Goal: Entertainment & Leisure: Consume media (video, audio)

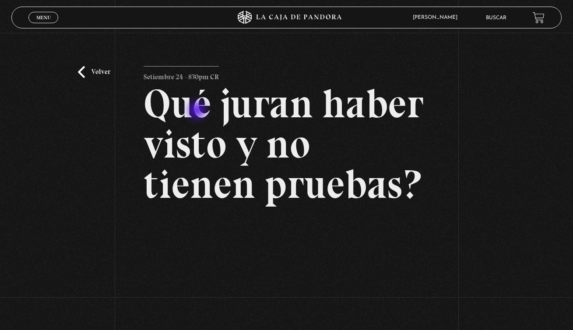
scroll to position [98, 0]
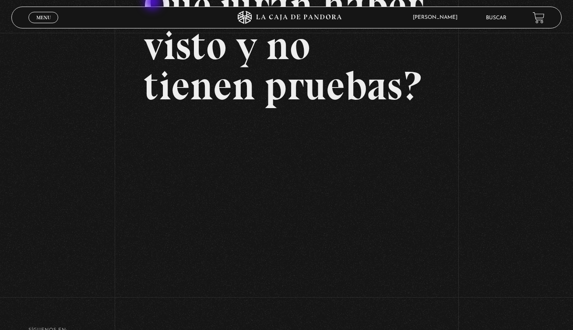
click at [153, 3] on h2 "Qué juran haber visto y no tienen pruebas?" at bounding box center [287, 45] width 286 height 121
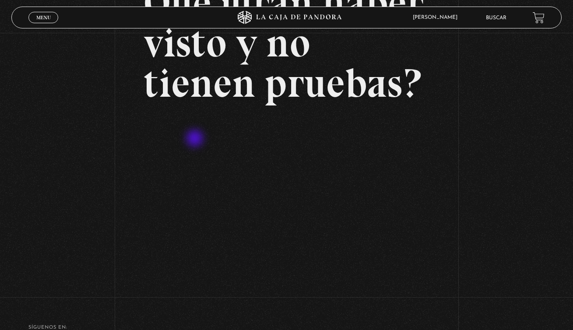
scroll to position [0, 0]
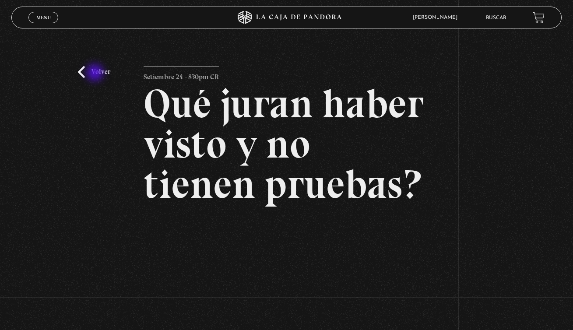
click at [97, 74] on link "Volver" at bounding box center [94, 72] width 32 height 12
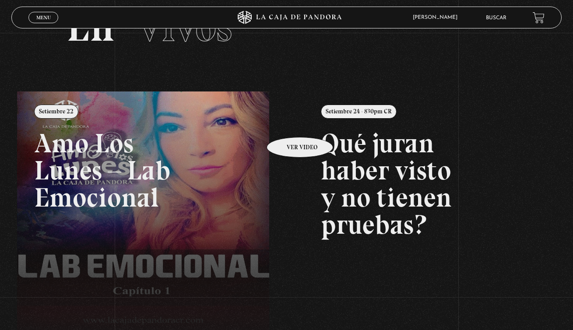
scroll to position [50, 0]
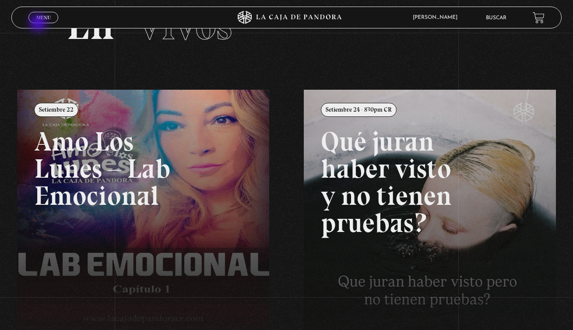
click at [39, 24] on div "Menu Cerrar" at bounding box center [114, 17] width 172 height 21
click at [42, 21] on link "Menu Cerrar" at bounding box center [43, 17] width 30 height 11
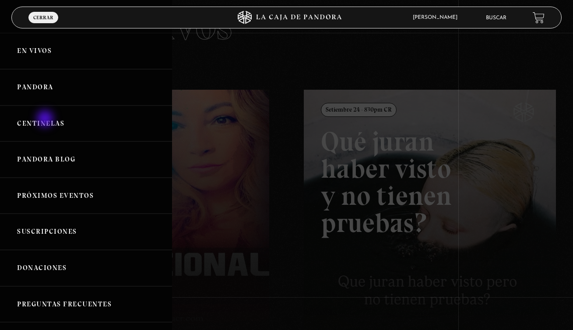
click at [46, 119] on link "Centinelas" at bounding box center [86, 123] width 172 height 36
click at [46, 120] on link "Centinelas" at bounding box center [86, 123] width 172 height 36
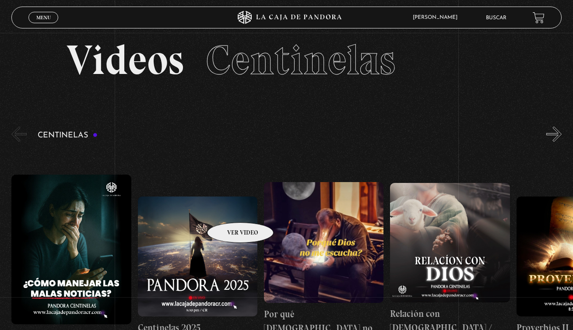
scroll to position [81, 0]
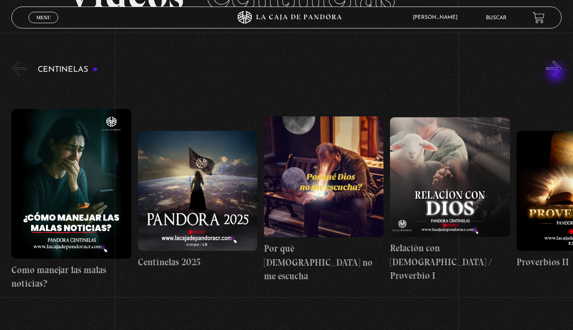
click at [557, 74] on button "»" at bounding box center [553, 68] width 15 height 15
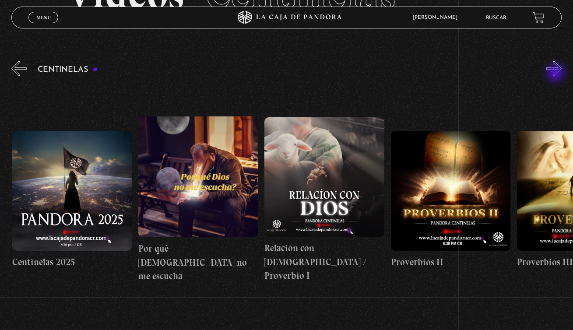
click at [556, 74] on button "»" at bounding box center [553, 68] width 15 height 15
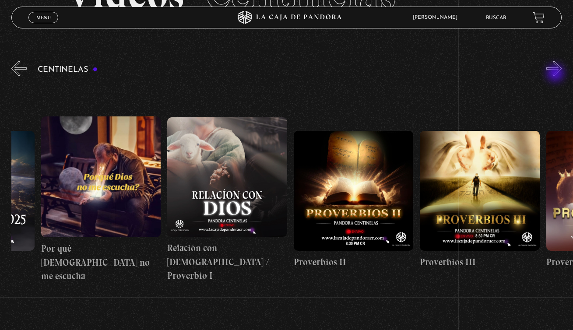
click at [556, 74] on button "»" at bounding box center [553, 68] width 15 height 15
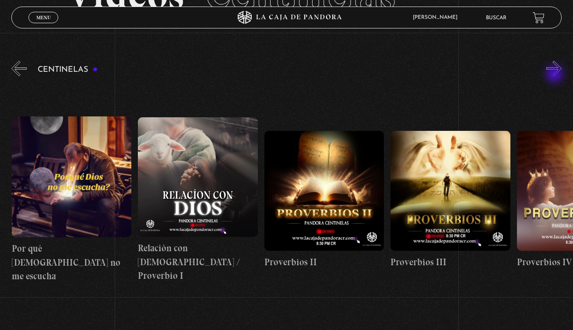
click at [555, 75] on button "»" at bounding box center [553, 68] width 15 height 15
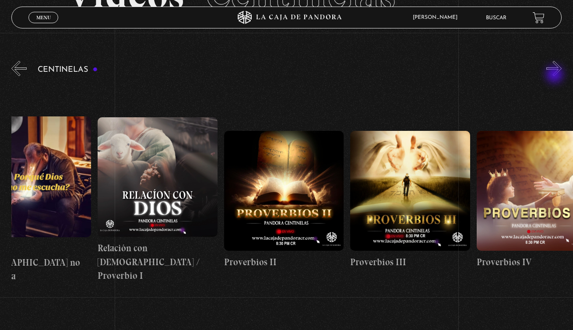
click at [555, 75] on button "»" at bounding box center [553, 68] width 15 height 15
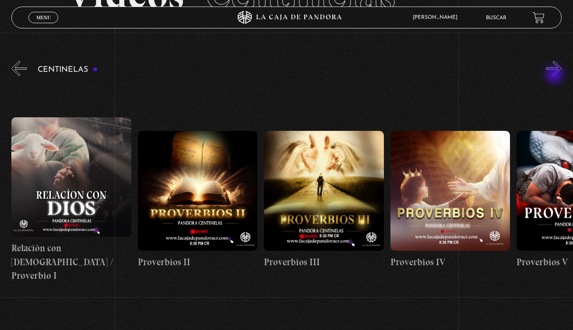
click at [555, 75] on button "»" at bounding box center [553, 68] width 15 height 15
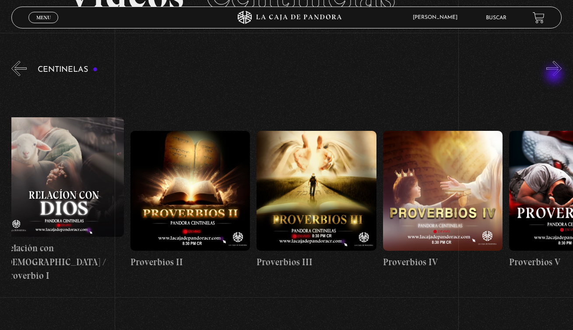
scroll to position [0, 505]
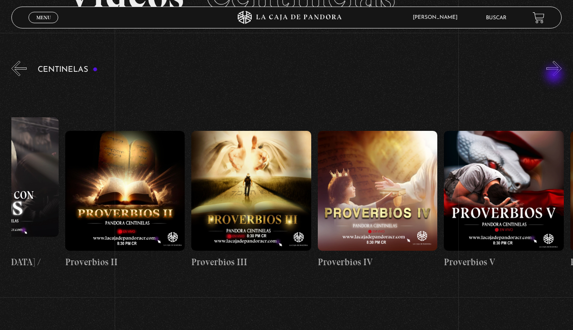
click at [555, 76] on button "»" at bounding box center [553, 68] width 15 height 15
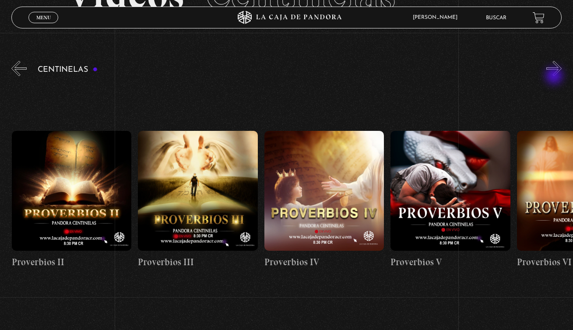
click at [555, 77] on div "Centinelas" at bounding box center [292, 187] width 562 height 257
click at [555, 72] on button "»" at bounding box center [553, 68] width 15 height 15
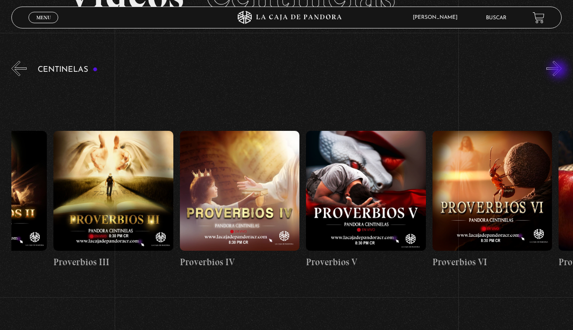
click at [559, 70] on button "»" at bounding box center [553, 68] width 15 height 15
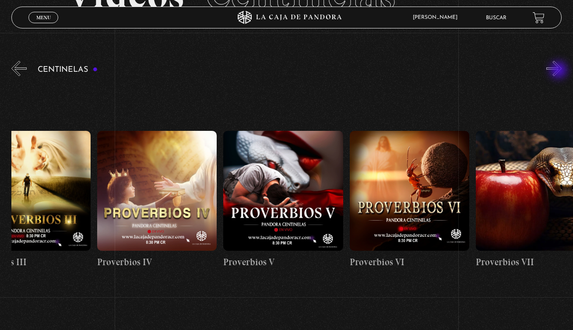
click at [559, 71] on button "»" at bounding box center [553, 68] width 15 height 15
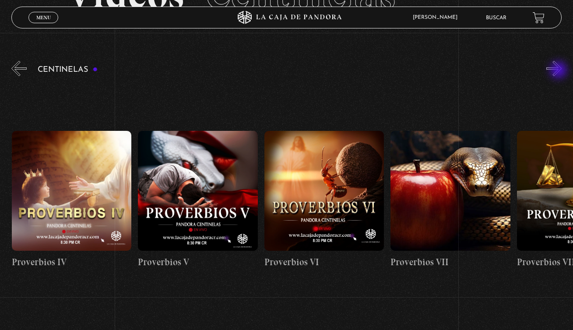
click at [559, 71] on button "»" at bounding box center [553, 68] width 15 height 15
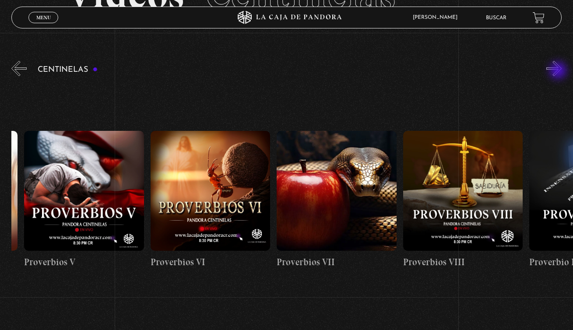
click at [559, 71] on button "»" at bounding box center [553, 68] width 15 height 15
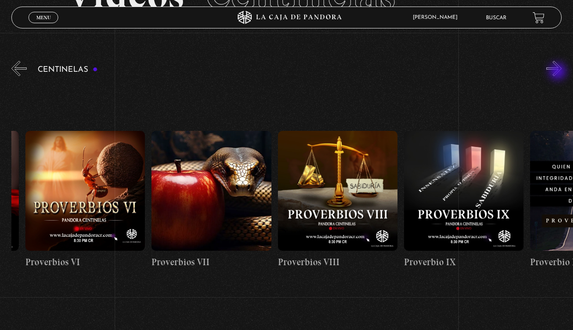
click at [558, 73] on button "»" at bounding box center [553, 68] width 15 height 15
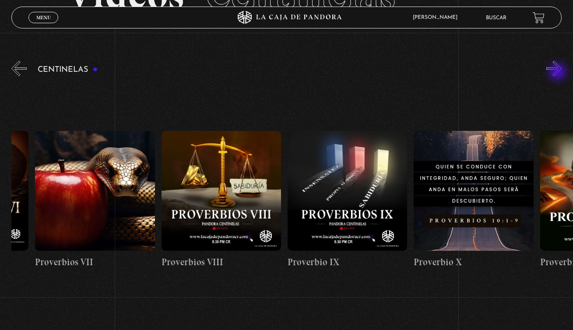
click at [558, 73] on button "»" at bounding box center [553, 68] width 15 height 15
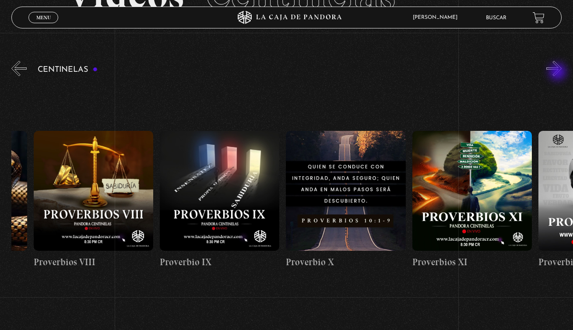
click at [558, 73] on button "»" at bounding box center [553, 68] width 15 height 15
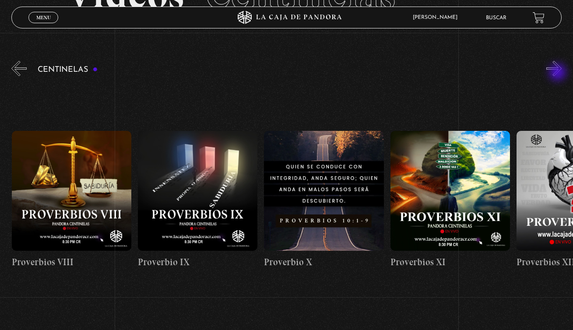
click at [558, 73] on button "»" at bounding box center [553, 68] width 15 height 15
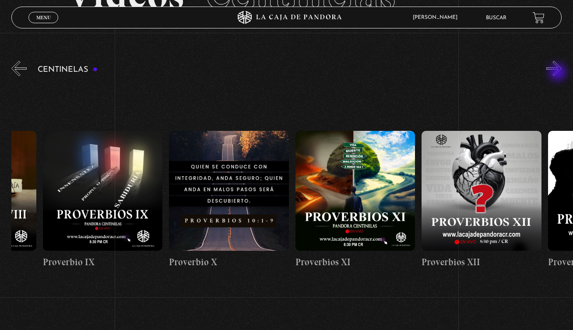
click at [558, 73] on button "»" at bounding box center [553, 68] width 15 height 15
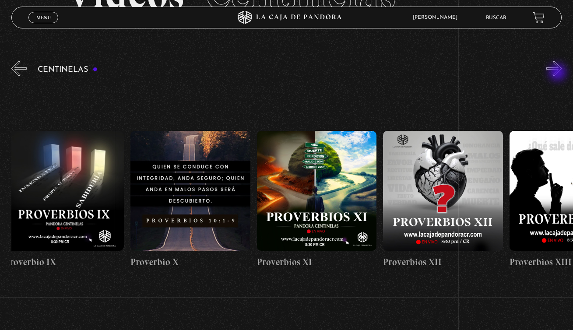
click at [558, 74] on button "»" at bounding box center [553, 68] width 15 height 15
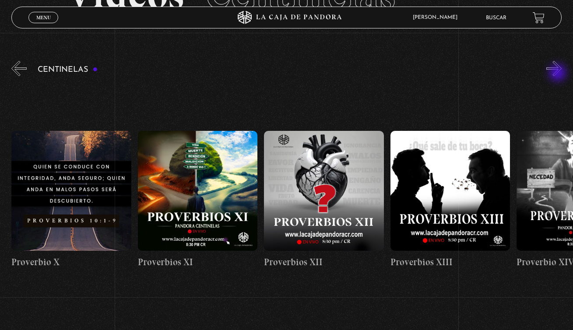
click at [558, 74] on button "»" at bounding box center [553, 68] width 15 height 15
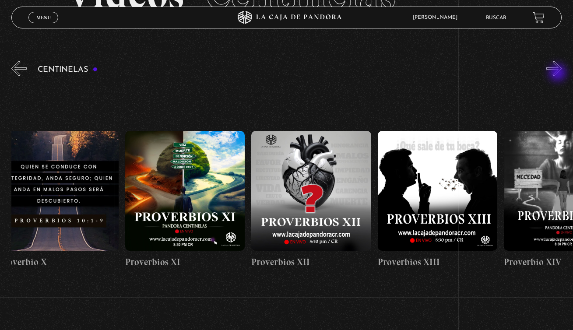
click at [558, 74] on button "»" at bounding box center [553, 68] width 15 height 15
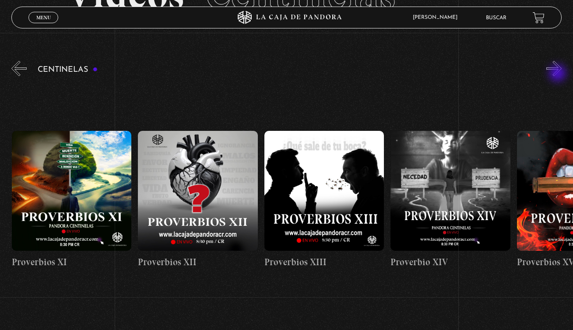
click at [558, 74] on button "»" at bounding box center [553, 68] width 15 height 15
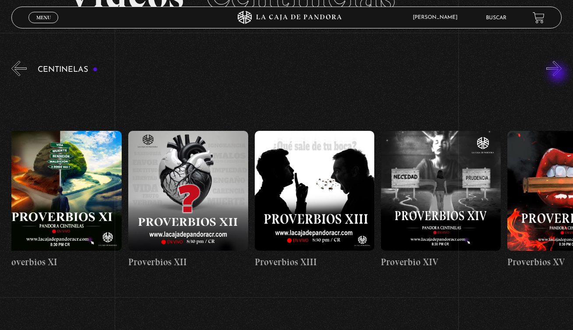
click at [558, 74] on button "»" at bounding box center [553, 68] width 15 height 15
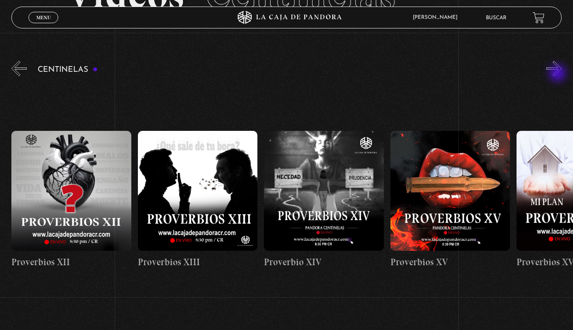
click at [558, 74] on button "»" at bounding box center [553, 68] width 15 height 15
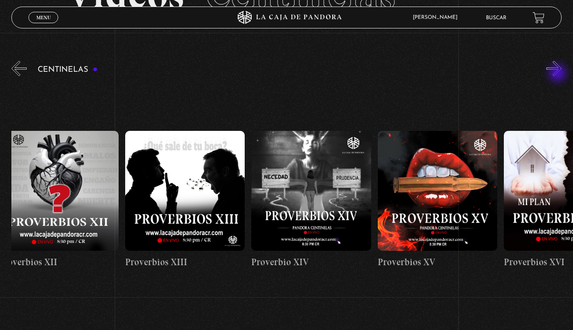
click at [558, 74] on button "»" at bounding box center [553, 68] width 15 height 15
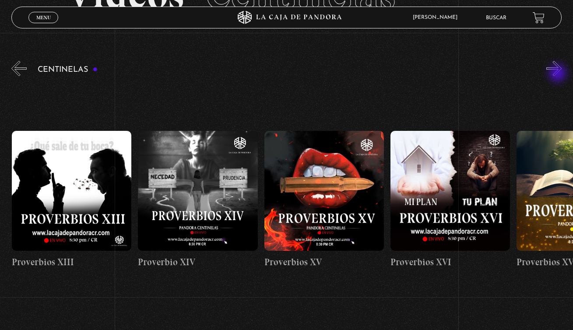
click at [558, 74] on button "»" at bounding box center [553, 68] width 15 height 15
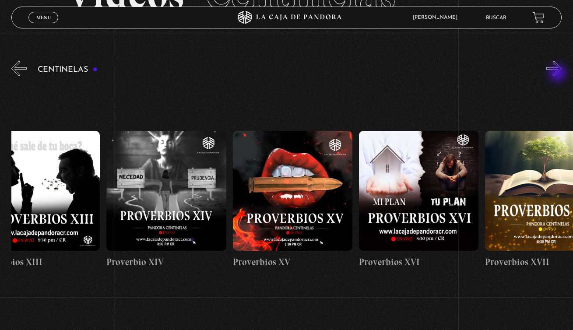
click at [558, 75] on button "»" at bounding box center [553, 68] width 15 height 15
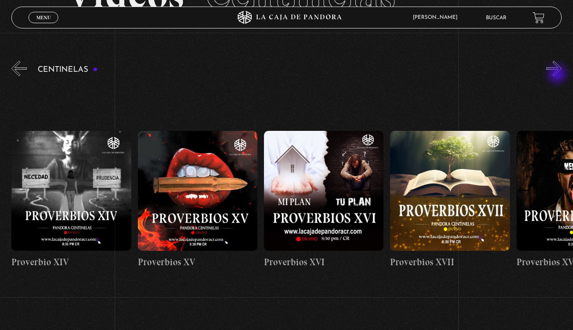
click at [558, 75] on button "»" at bounding box center [553, 68] width 15 height 15
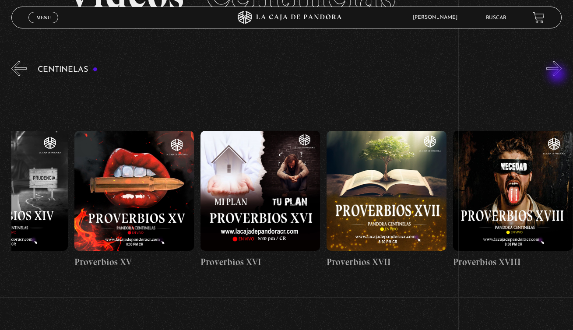
click at [558, 75] on button "»" at bounding box center [553, 68] width 15 height 15
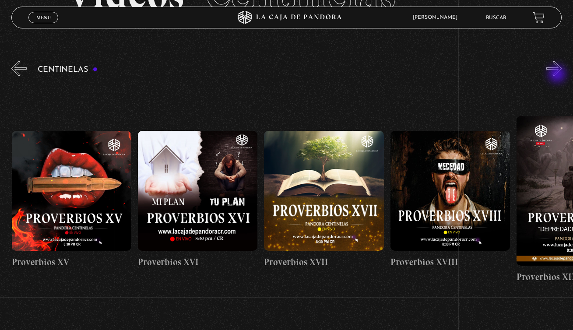
click at [558, 75] on button "»" at bounding box center [553, 68] width 15 height 15
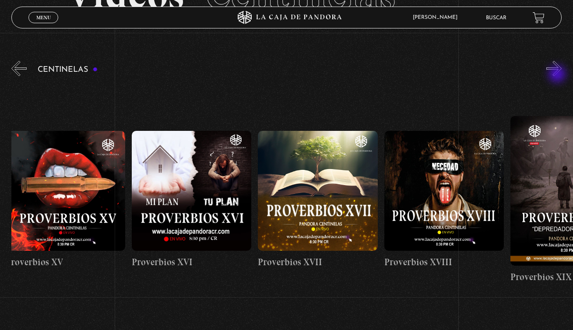
click at [558, 75] on button "»" at bounding box center [553, 68] width 15 height 15
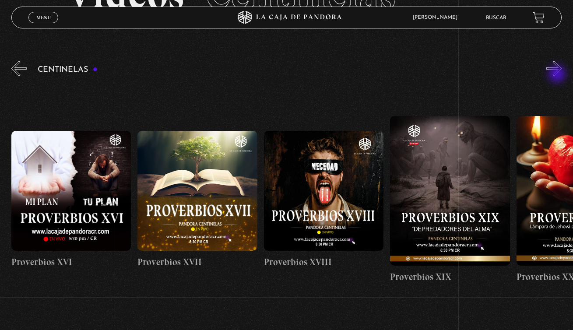
click at [558, 75] on button "»" at bounding box center [553, 68] width 15 height 15
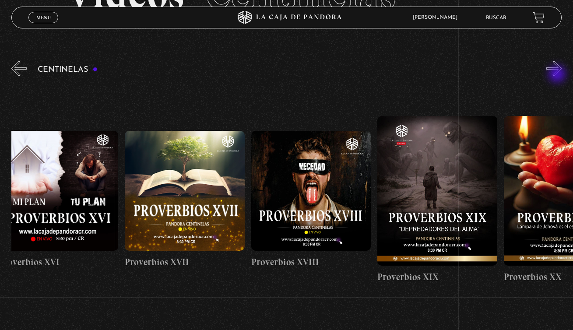
click at [558, 75] on button "»" at bounding box center [553, 68] width 15 height 15
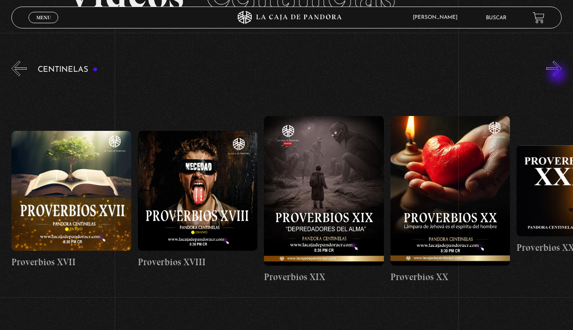
click at [558, 75] on button "»" at bounding box center [553, 68] width 15 height 15
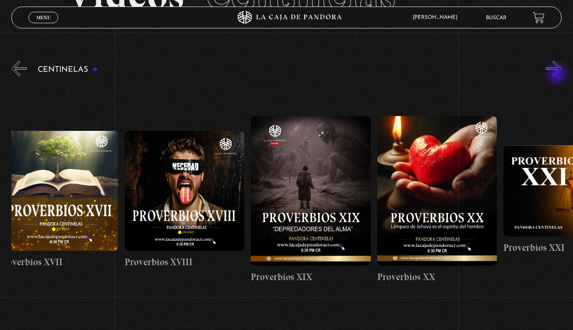
click at [558, 75] on button "»" at bounding box center [553, 68] width 15 height 15
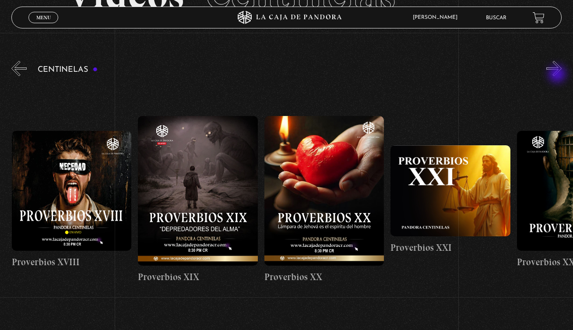
click at [558, 75] on button "»" at bounding box center [553, 68] width 15 height 15
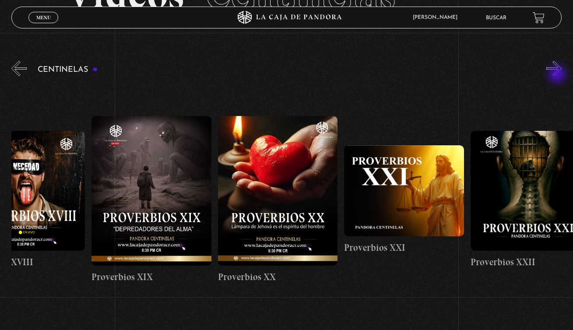
click at [558, 75] on button "»" at bounding box center [553, 68] width 15 height 15
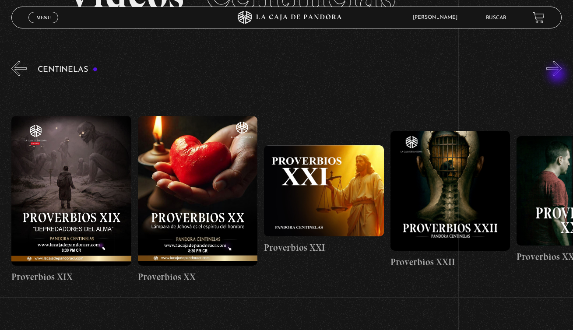
click at [558, 75] on button "»" at bounding box center [553, 68] width 15 height 15
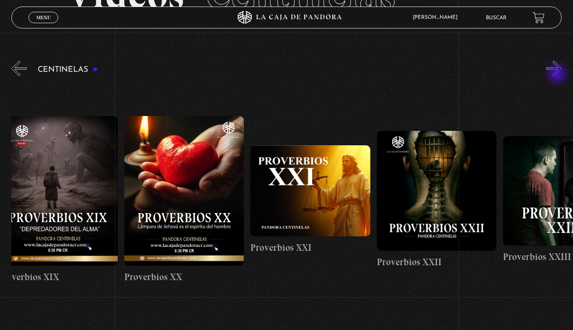
scroll to position [0, 2777]
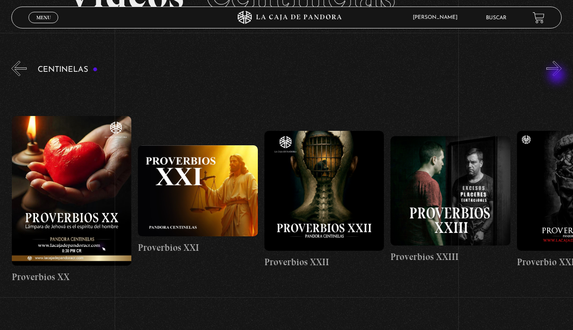
click at [558, 76] on button "»" at bounding box center [553, 68] width 15 height 15
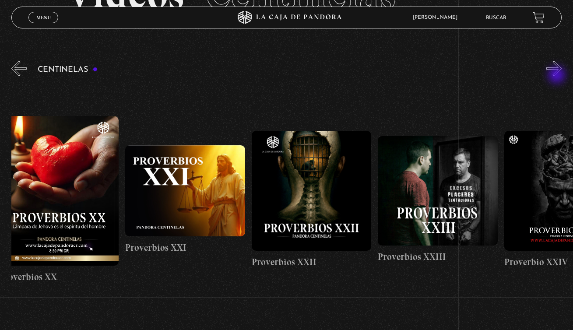
click at [558, 76] on button "»" at bounding box center [553, 68] width 15 height 15
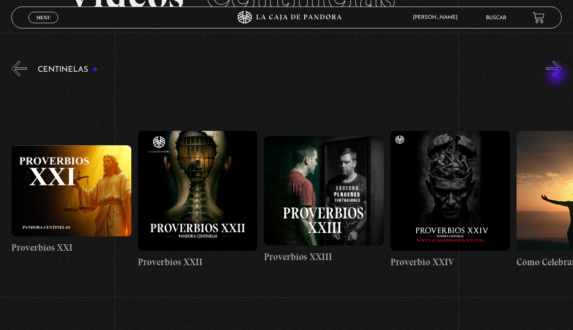
click at [558, 76] on button "»" at bounding box center [553, 68] width 15 height 15
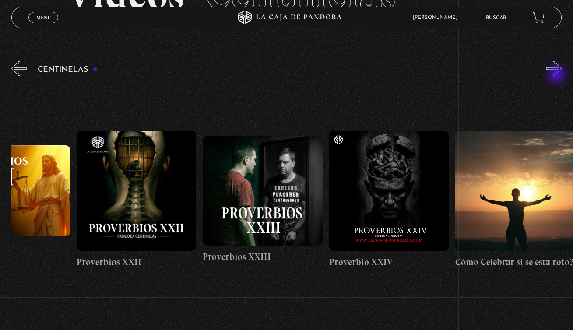
click at [558, 76] on button "»" at bounding box center [553, 68] width 15 height 15
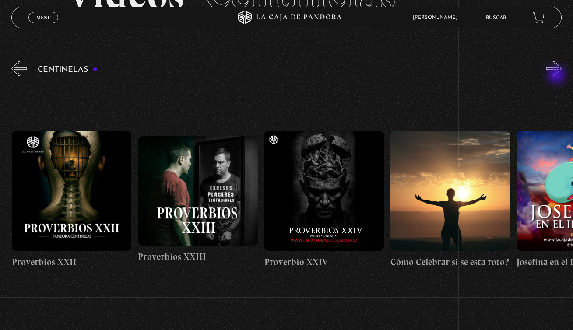
click at [558, 76] on button "»" at bounding box center [553, 68] width 15 height 15
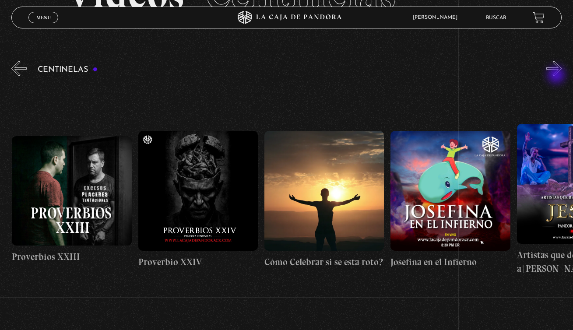
scroll to position [0, 3156]
click at [557, 76] on button "»" at bounding box center [553, 68] width 15 height 15
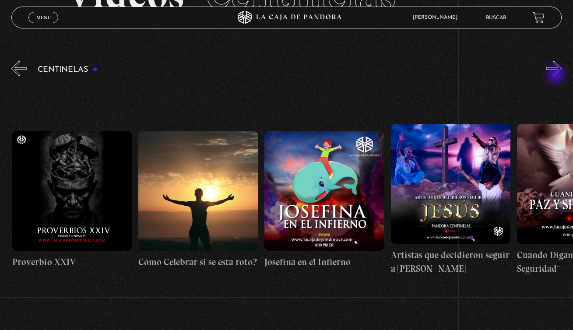
scroll to position [0, 3282]
click at [557, 76] on button "»" at bounding box center [553, 68] width 15 height 15
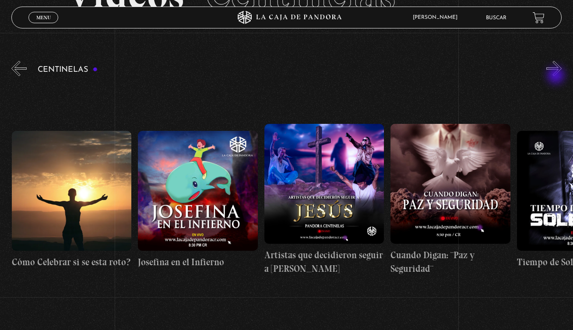
scroll to position [0, 3408]
click at [565, 57] on section "Videos Centinelas" at bounding box center [286, 5] width 573 height 107
click at [562, 61] on button "»" at bounding box center [553, 68] width 15 height 15
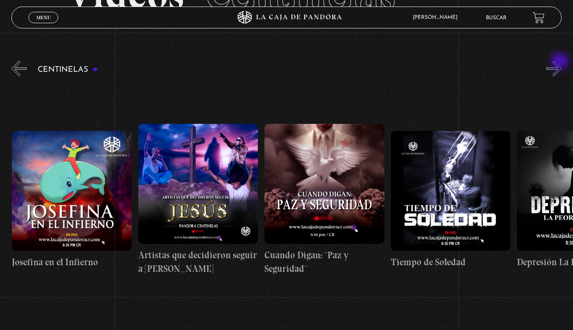
scroll to position [0, 3535]
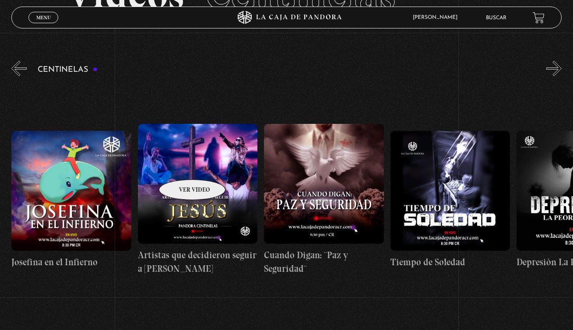
click at [181, 167] on figure at bounding box center [197, 183] width 119 height 119
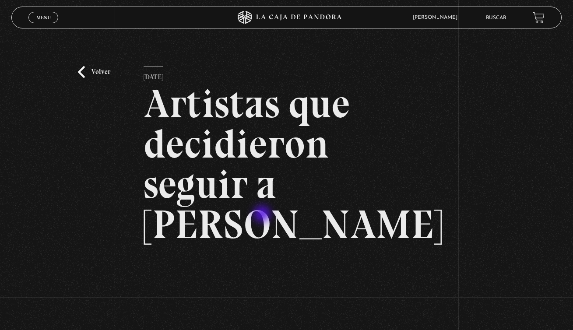
scroll to position [74, 0]
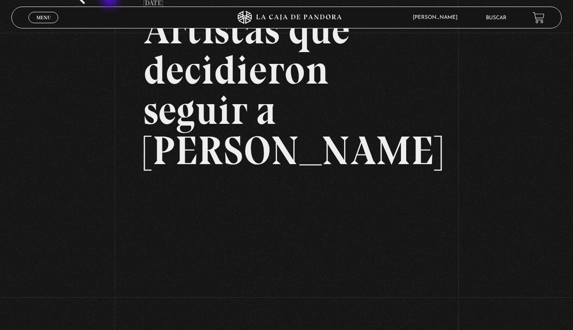
click at [122, 2] on div "Volver 23 diciembre, 2023 Artistas que decidieron seguir a Jesús WhatsApp Twitt…" at bounding box center [286, 172] width 573 height 426
click at [506, 207] on div "Volver 23 diciembre, 2023 Artistas que decidieron seguir a Jesús WhatsApp Twitt…" at bounding box center [286, 172] width 573 height 426
click at [132, 0] on div "Volver 23 diciembre, 2023 Artistas que decidieron seguir a Jesús WhatsApp Twitt…" at bounding box center [286, 172] width 573 height 426
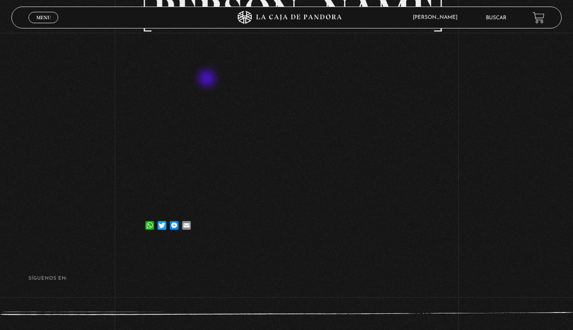
scroll to position [0, 0]
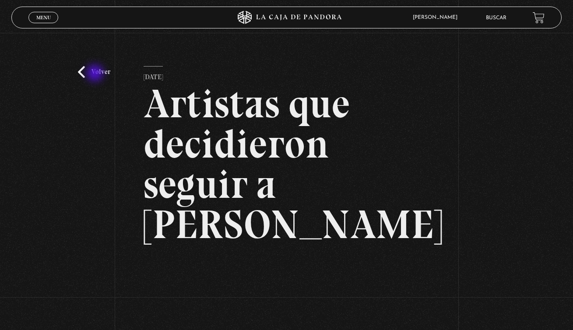
click at [96, 74] on link "Volver" at bounding box center [94, 72] width 32 height 12
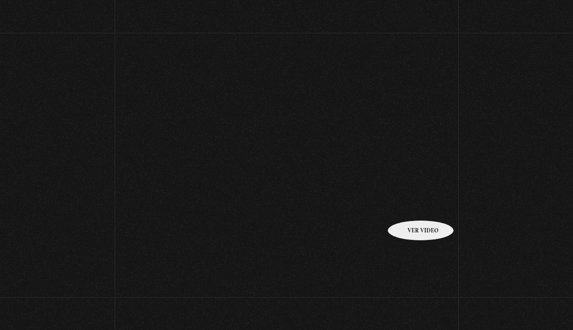
scroll to position [81, 0]
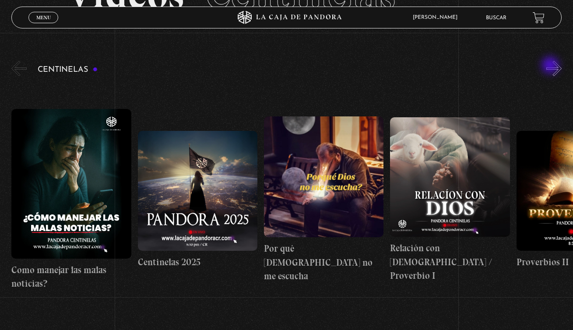
click at [559, 67] on button "»" at bounding box center [553, 68] width 15 height 15
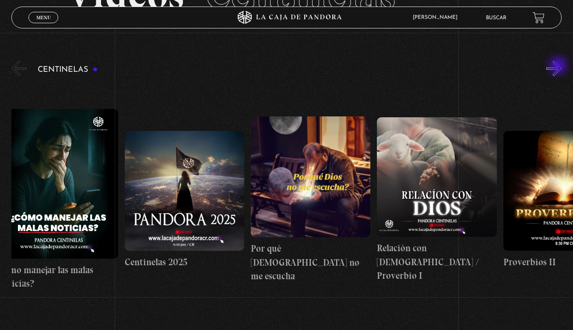
click at [559, 67] on button "»" at bounding box center [553, 68] width 15 height 15
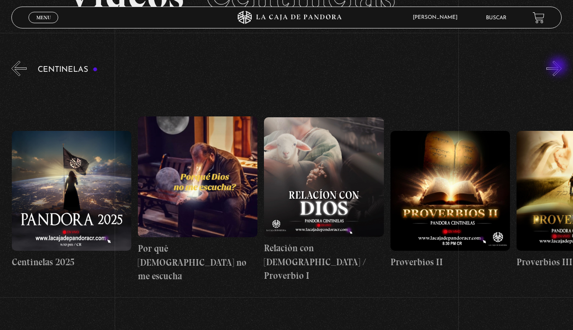
click at [559, 67] on button "»" at bounding box center [553, 68] width 15 height 15
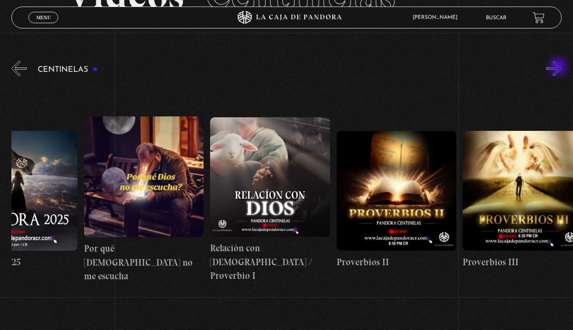
click at [559, 67] on button "»" at bounding box center [553, 68] width 15 height 15
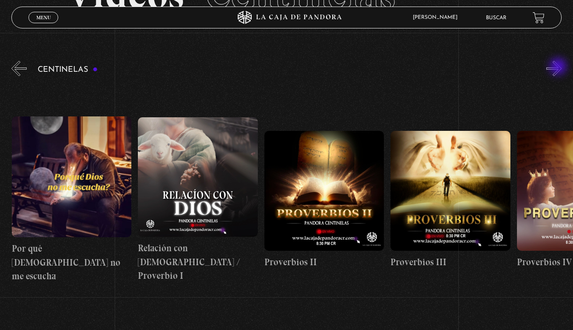
click at [559, 67] on button "»" at bounding box center [553, 68] width 15 height 15
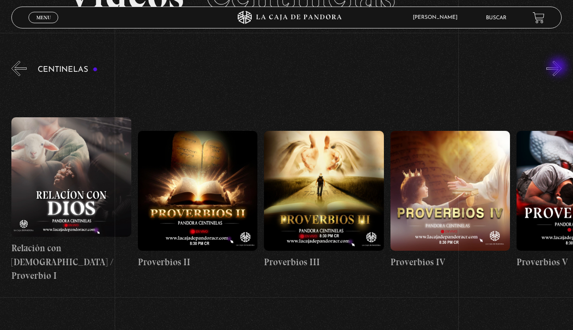
click at [559, 67] on button "»" at bounding box center [553, 68] width 15 height 15
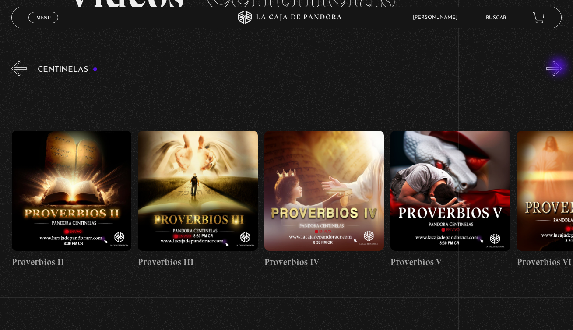
click at [559, 67] on button "»" at bounding box center [553, 68] width 15 height 15
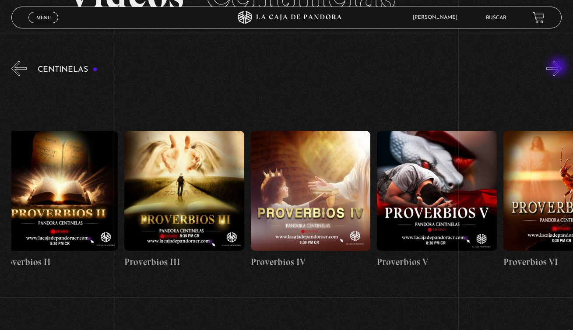
click at [559, 67] on button "»" at bounding box center [553, 68] width 15 height 15
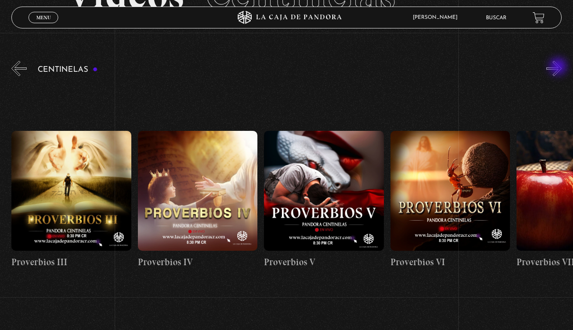
click at [559, 67] on button "»" at bounding box center [553, 68] width 15 height 15
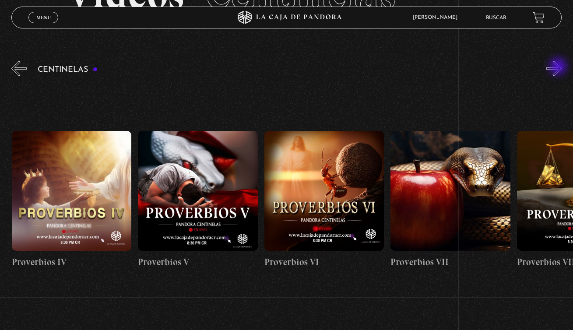
click at [559, 67] on button "»" at bounding box center [553, 68] width 15 height 15
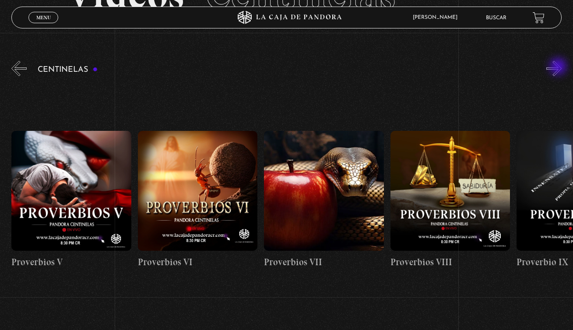
click at [559, 67] on button "»" at bounding box center [553, 68] width 15 height 15
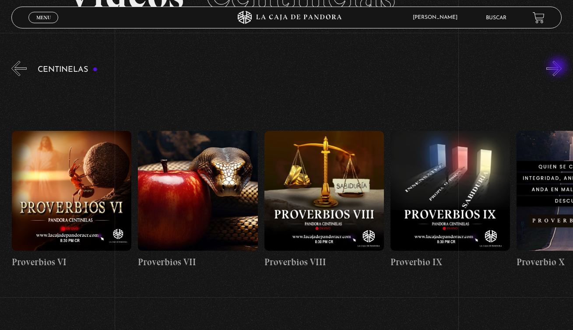
click at [557, 67] on button "»" at bounding box center [553, 68] width 15 height 15
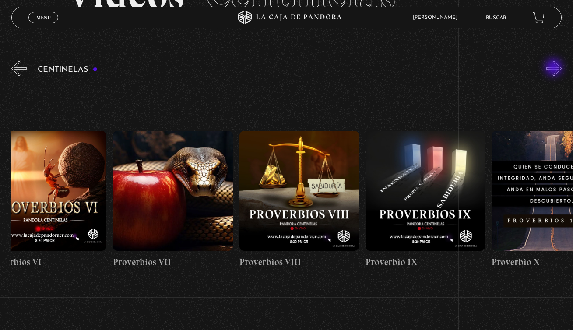
click at [553, 69] on div "Centinelas" at bounding box center [292, 187] width 562 height 257
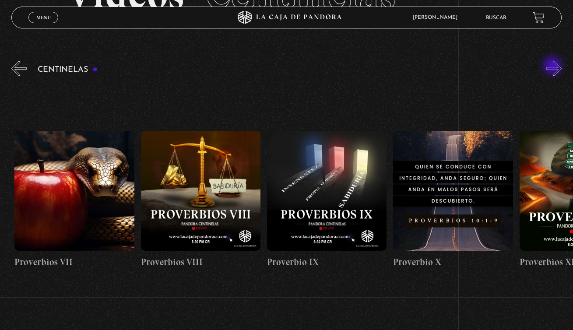
click at [553, 67] on button "»" at bounding box center [553, 68] width 15 height 15
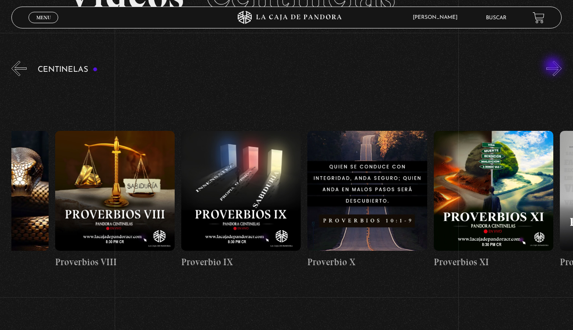
click at [554, 67] on button "»" at bounding box center [553, 68] width 15 height 15
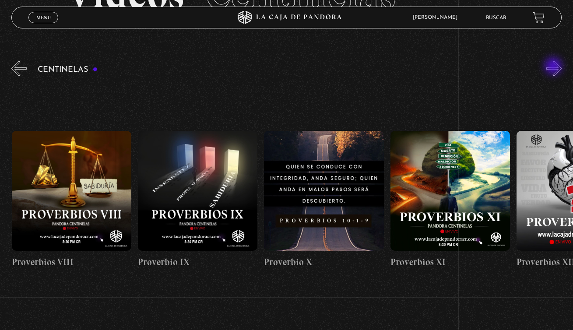
click at [554, 67] on button "»" at bounding box center [553, 68] width 15 height 15
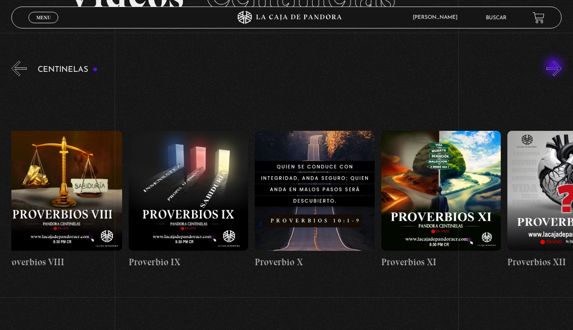
click at [555, 67] on button "»" at bounding box center [553, 68] width 15 height 15
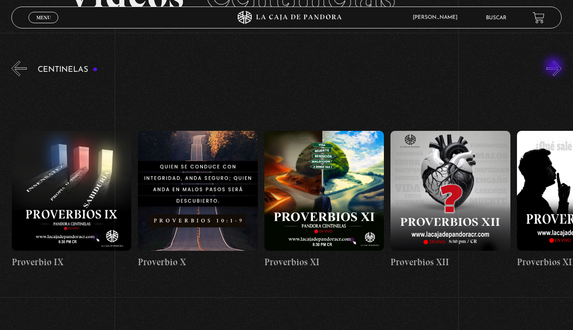
click at [555, 67] on button "»" at bounding box center [553, 68] width 15 height 15
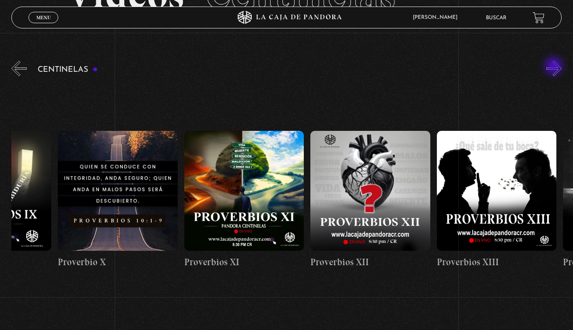
click at [555, 67] on button "»" at bounding box center [553, 68] width 15 height 15
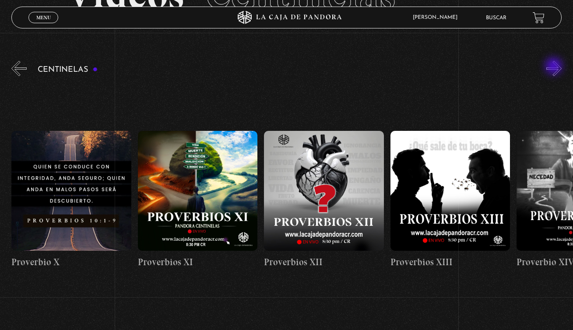
click at [555, 67] on button "»" at bounding box center [553, 68] width 15 height 15
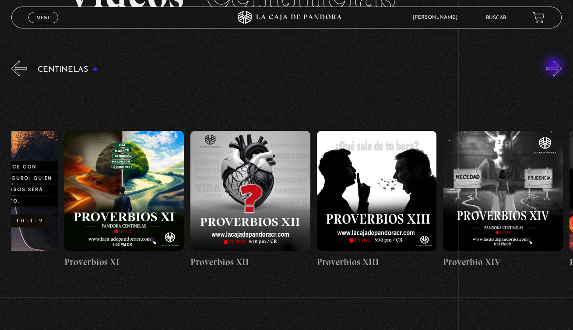
click at [555, 67] on button "»" at bounding box center [553, 68] width 15 height 15
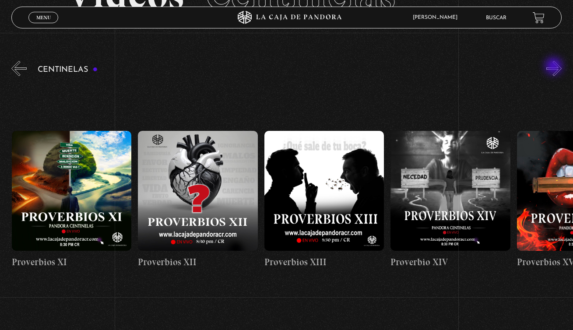
click at [555, 67] on button "»" at bounding box center [553, 68] width 15 height 15
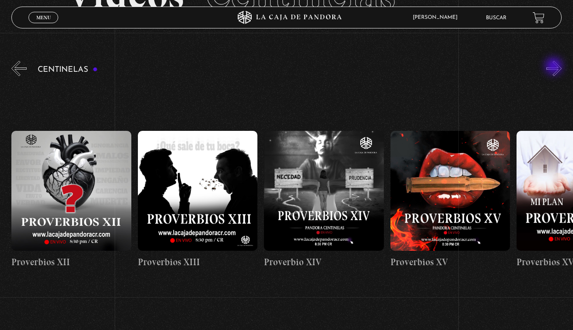
click at [555, 67] on button "»" at bounding box center [553, 68] width 15 height 15
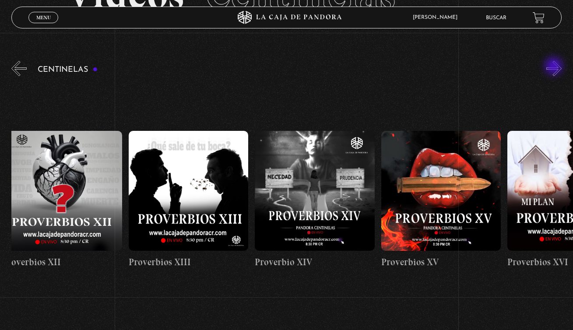
click at [555, 67] on button "»" at bounding box center [553, 68] width 15 height 15
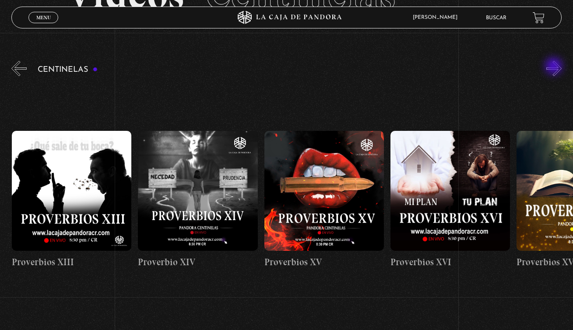
click at [555, 67] on button "»" at bounding box center [553, 68] width 15 height 15
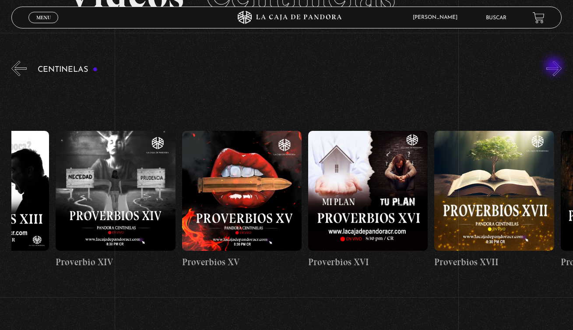
click at [555, 67] on button "»" at bounding box center [553, 68] width 15 height 15
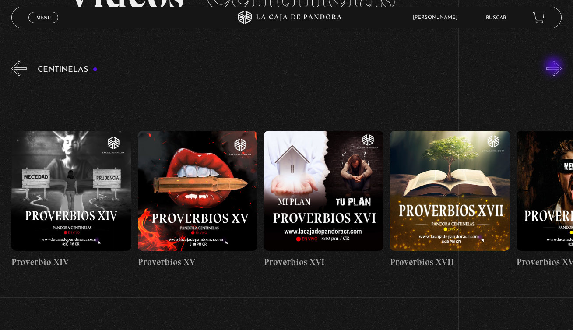
click at [555, 67] on button "»" at bounding box center [553, 68] width 15 height 15
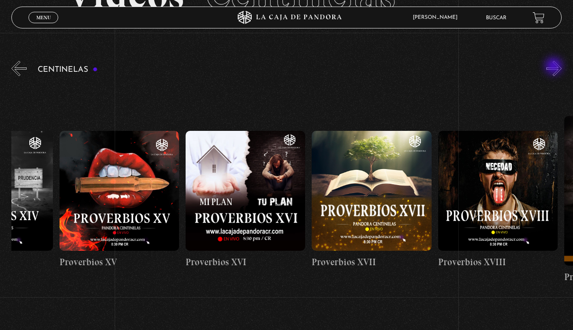
click at [555, 67] on button "»" at bounding box center [553, 68] width 15 height 15
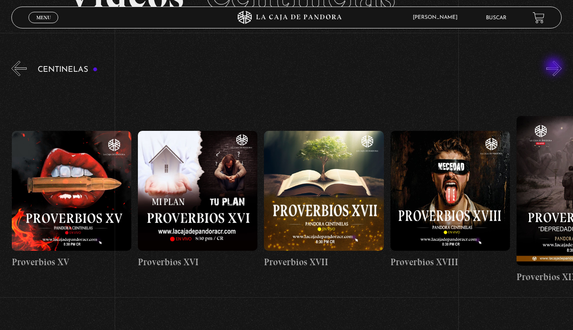
click at [555, 67] on button "»" at bounding box center [553, 68] width 15 height 15
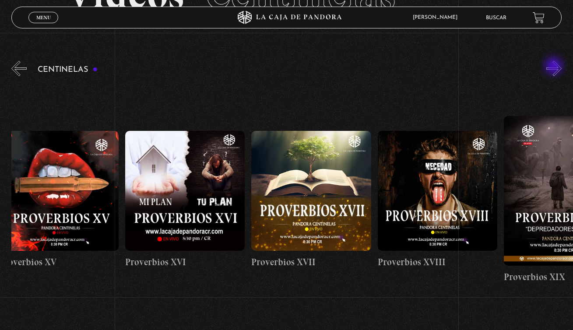
click at [555, 67] on button "»" at bounding box center [553, 68] width 15 height 15
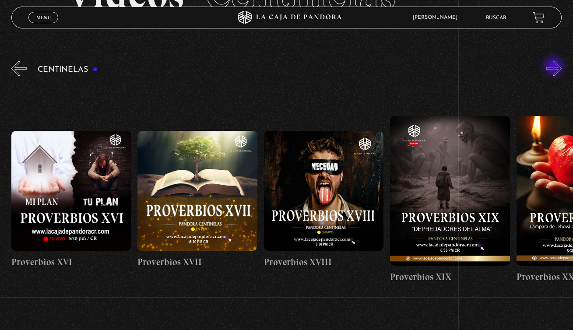
click at [555, 67] on button "»" at bounding box center [553, 68] width 15 height 15
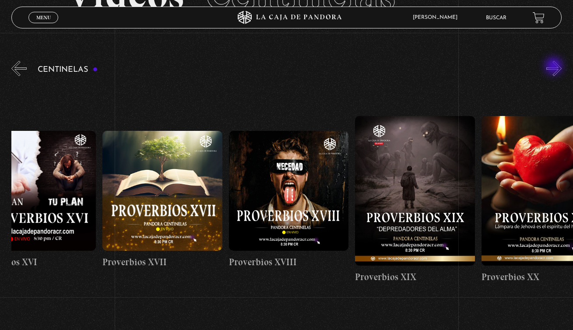
click at [555, 67] on button "»" at bounding box center [553, 68] width 15 height 15
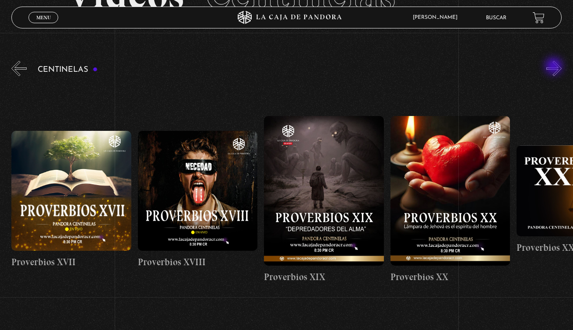
click at [555, 67] on button "»" at bounding box center [553, 68] width 15 height 15
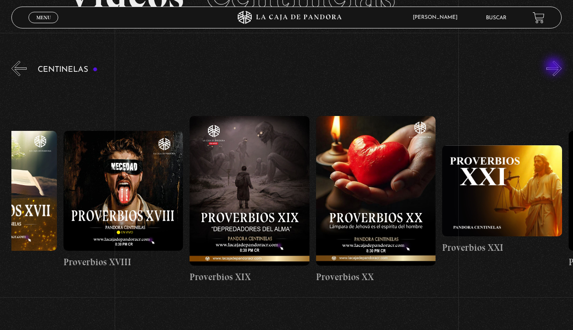
click at [555, 67] on button "»" at bounding box center [553, 68] width 15 height 15
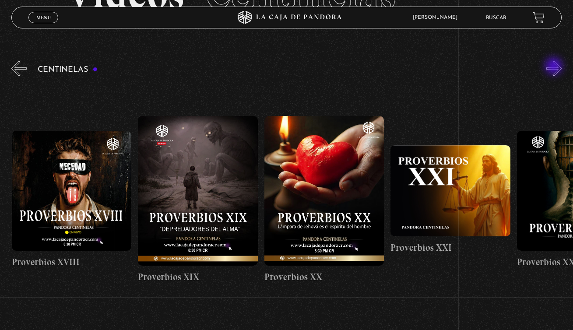
click at [555, 67] on button "»" at bounding box center [553, 68] width 15 height 15
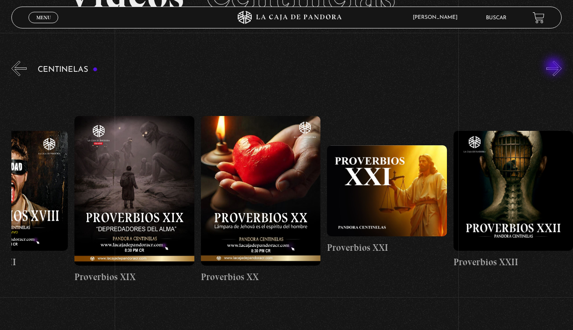
click at [555, 67] on button "»" at bounding box center [553, 68] width 15 height 15
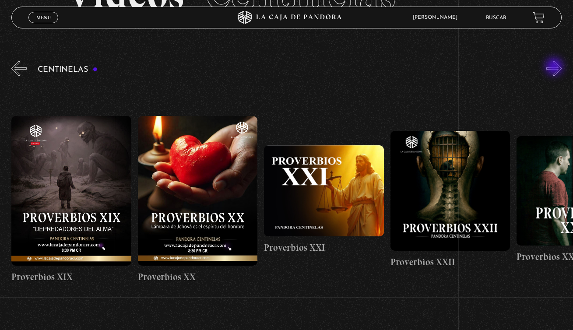
click at [555, 67] on button "»" at bounding box center [553, 68] width 15 height 15
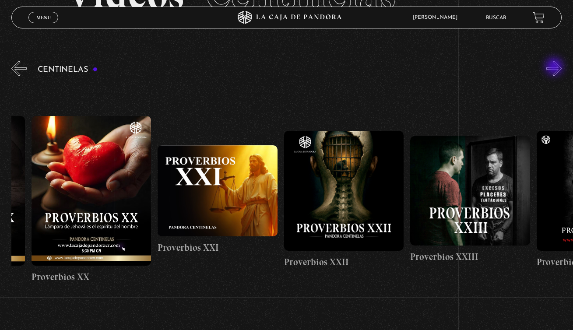
click at [555, 67] on button "»" at bounding box center [553, 68] width 15 height 15
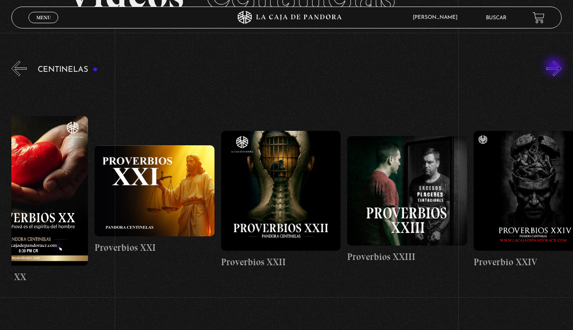
click at [555, 67] on button "»" at bounding box center [553, 68] width 15 height 15
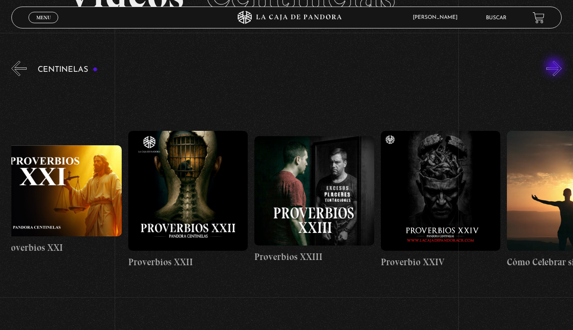
scroll to position [0, 3029]
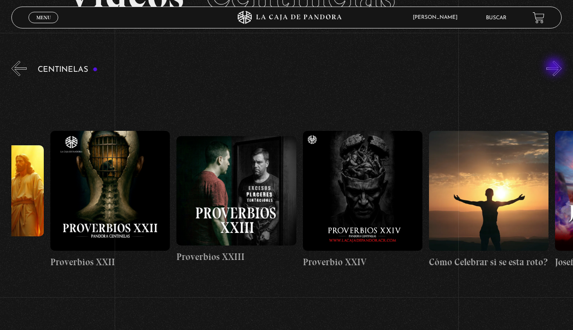
click at [555, 67] on button "»" at bounding box center [553, 68] width 15 height 15
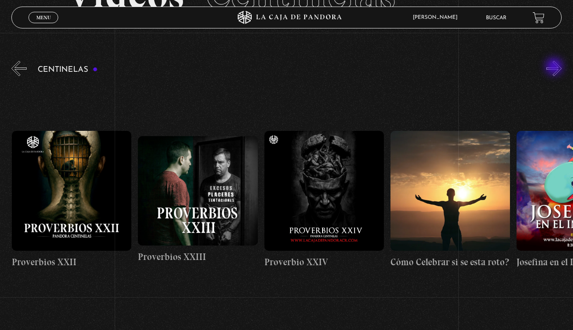
click at [555, 67] on button "»" at bounding box center [553, 68] width 15 height 15
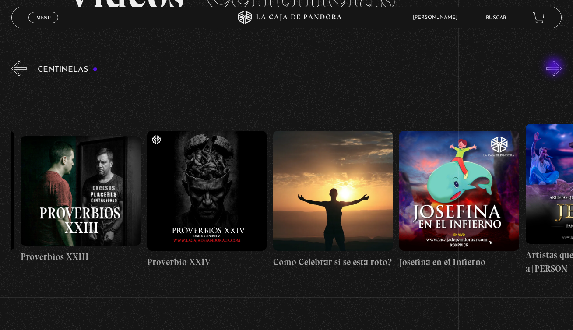
click at [555, 67] on button "»" at bounding box center [553, 68] width 15 height 15
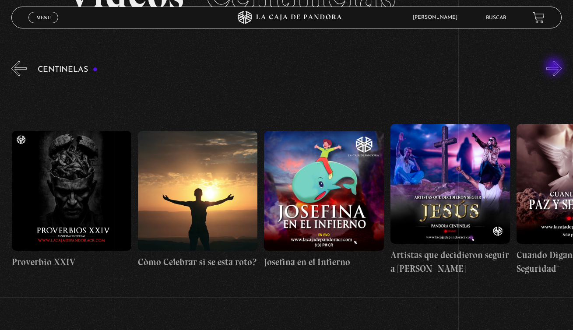
click at [555, 67] on button "»" at bounding box center [553, 68] width 15 height 15
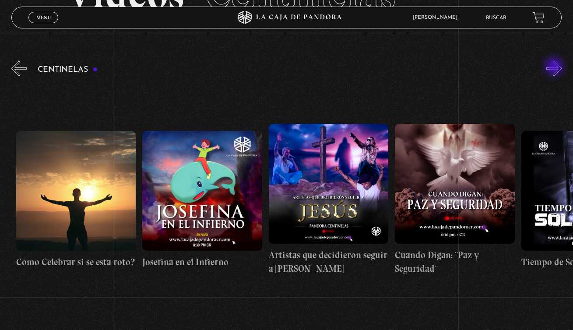
click at [555, 67] on button "»" at bounding box center [553, 68] width 15 height 15
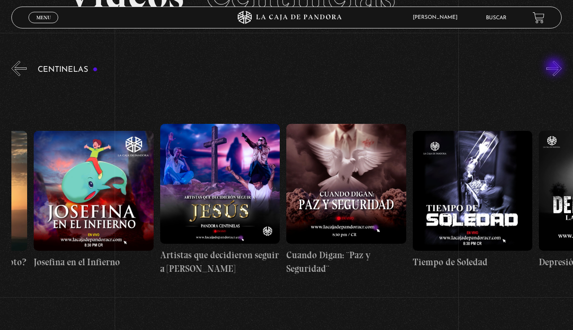
click at [555, 67] on button "»" at bounding box center [553, 68] width 15 height 15
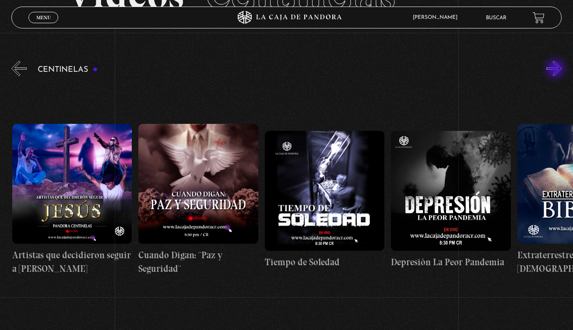
scroll to position [0, 3661]
click at [558, 74] on button "»" at bounding box center [553, 68] width 15 height 15
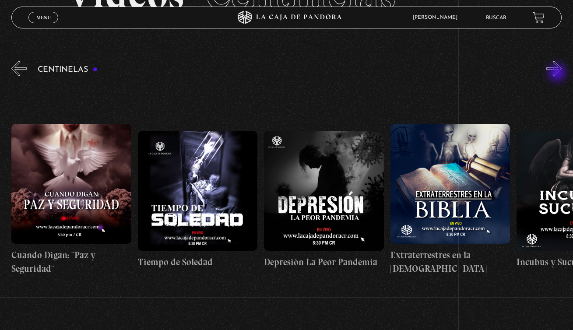
click at [558, 74] on button "»" at bounding box center [553, 68] width 15 height 15
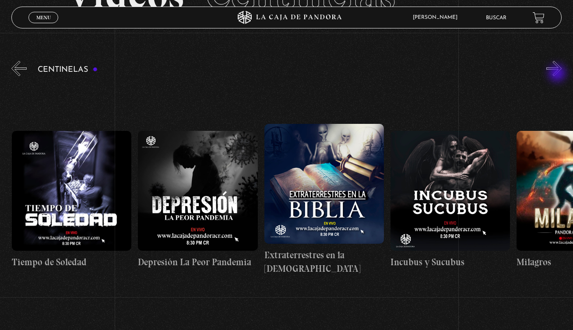
click at [558, 74] on button "»" at bounding box center [553, 68] width 15 height 15
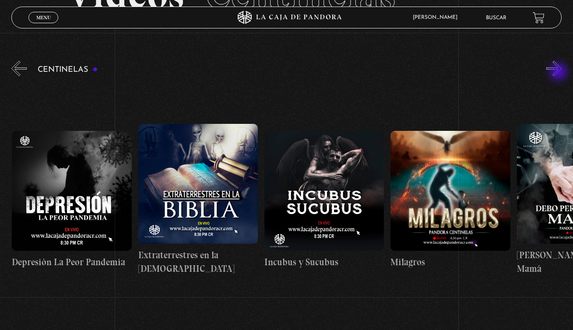
scroll to position [0, 4040]
click at [561, 69] on button "»" at bounding box center [553, 68] width 15 height 15
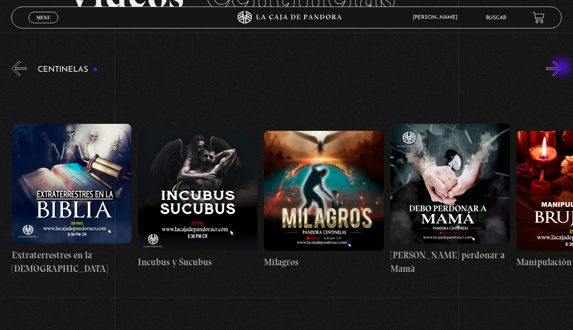
click at [562, 68] on button "»" at bounding box center [553, 68] width 15 height 15
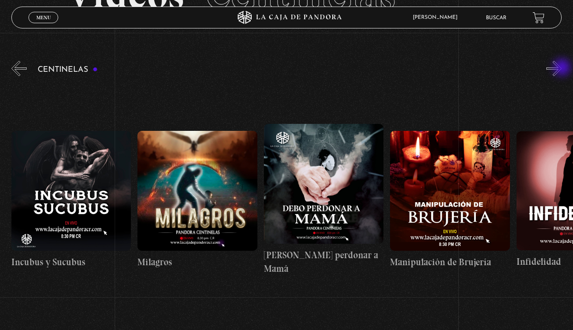
click at [562, 68] on button "»" at bounding box center [553, 68] width 15 height 15
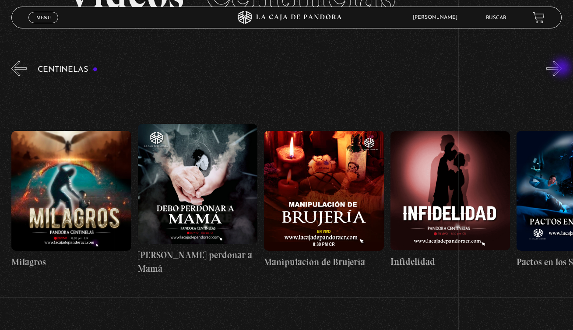
click at [562, 69] on button "»" at bounding box center [553, 68] width 15 height 15
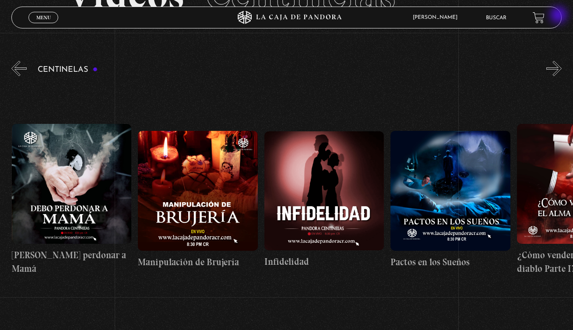
scroll to position [0, 4545]
click at [559, 75] on button "»" at bounding box center [553, 68] width 15 height 15
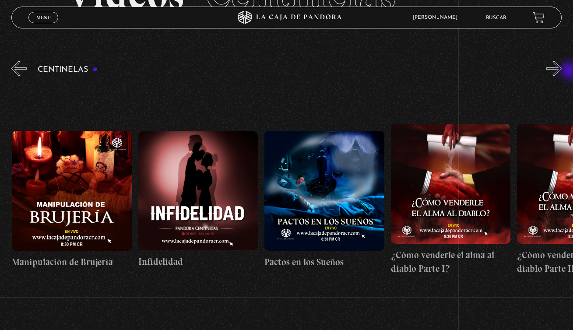
scroll to position [0, 4671]
click at [29, 74] on div "Centinelas" at bounding box center [292, 187] width 562 height 257
click at [25, 70] on button "«" at bounding box center [18, 68] width 15 height 15
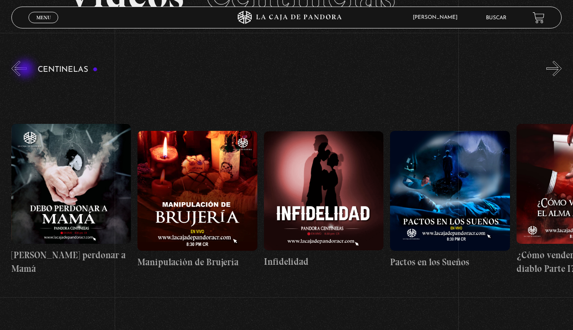
click at [26, 70] on button "«" at bounding box center [18, 68] width 15 height 15
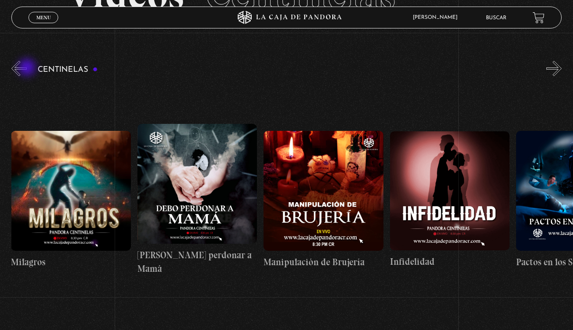
scroll to position [0, 4418]
click at [28, 68] on div "Centinelas" at bounding box center [292, 187] width 562 height 257
click at [32, 64] on div "Centinelas" at bounding box center [292, 187] width 562 height 257
click at [18, 72] on button "«" at bounding box center [18, 68] width 15 height 15
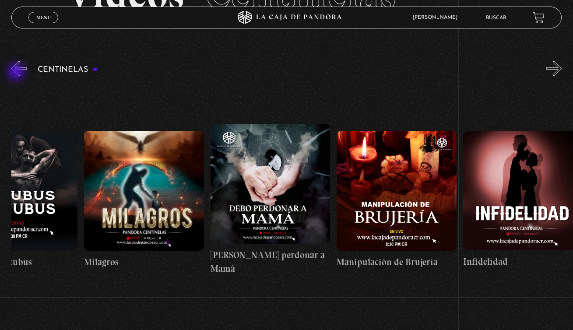
click at [17, 73] on button "«" at bounding box center [18, 68] width 15 height 15
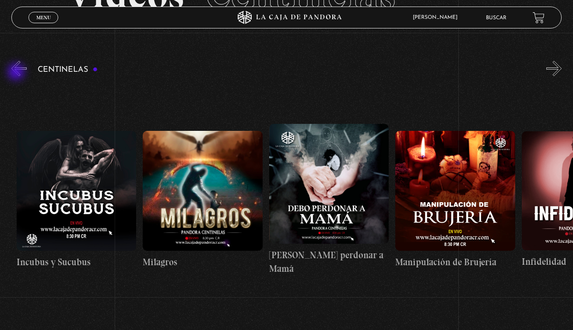
click at [17, 73] on button "«" at bounding box center [18, 68] width 15 height 15
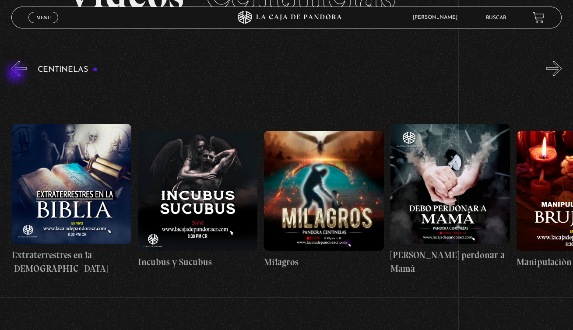
click at [17, 74] on button "«" at bounding box center [18, 68] width 15 height 15
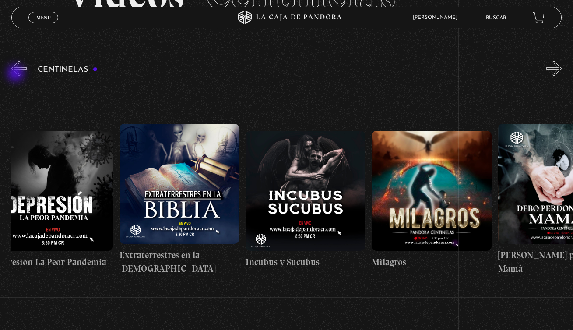
click at [16, 74] on button "«" at bounding box center [18, 68] width 15 height 15
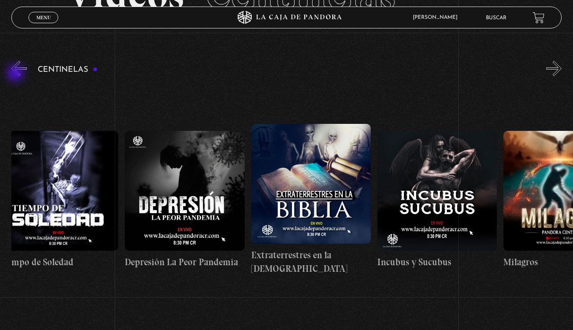
click at [16, 74] on button "«" at bounding box center [18, 68] width 15 height 15
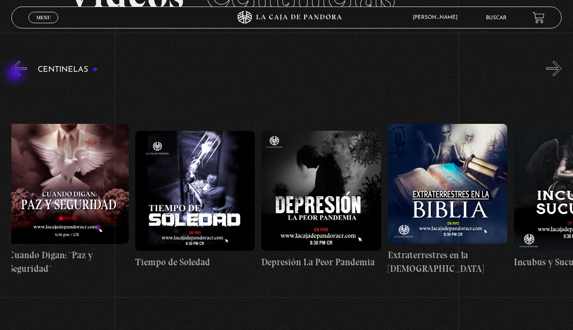
scroll to position [0, 3787]
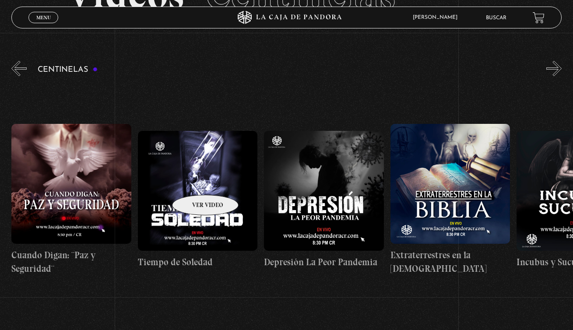
click at [194, 182] on figure at bounding box center [197, 190] width 119 height 119
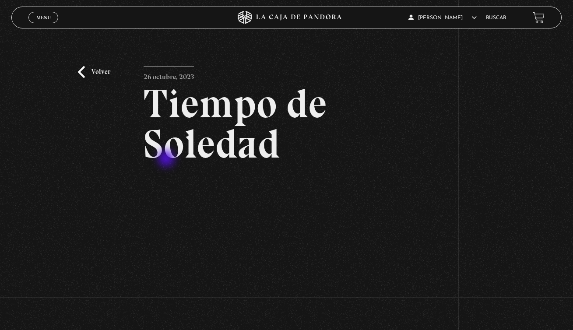
scroll to position [15, 0]
